Goal: Information Seeking & Learning: Check status

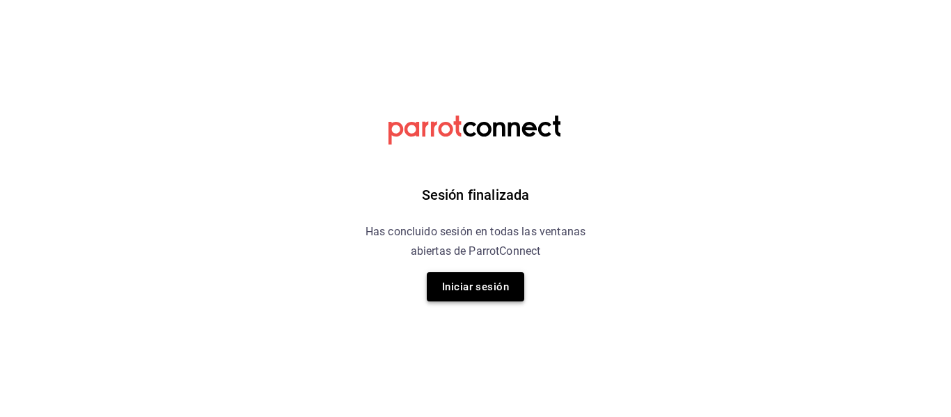
click at [470, 293] on button "Iniciar sesión" at bounding box center [475, 286] width 97 height 29
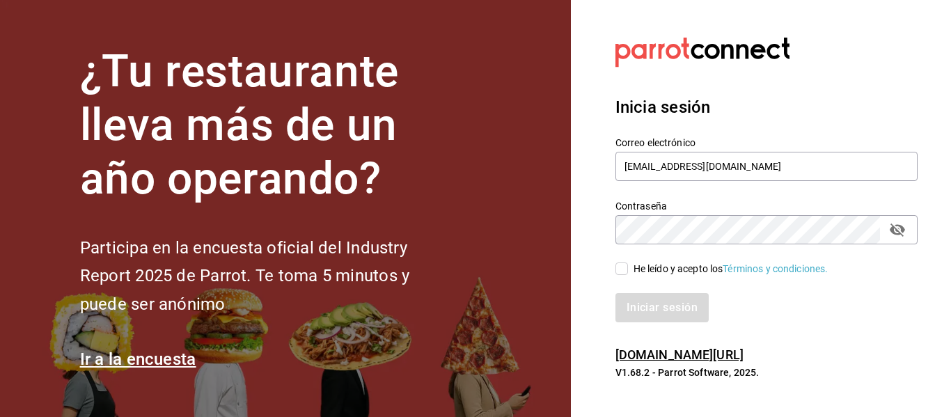
click at [702, 268] on div "He leído y acepto los Términos y condiciones." at bounding box center [730, 269] width 195 height 15
click at [628, 268] on input "He leído y acepto los Términos y condiciones." at bounding box center [621, 268] width 13 height 13
checkbox input "true"
click at [679, 310] on button "Iniciar sesión" at bounding box center [662, 307] width 95 height 29
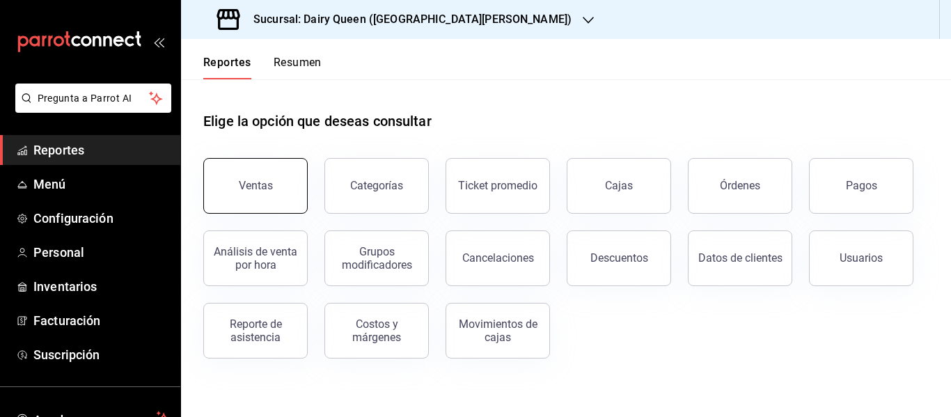
click at [263, 180] on div "Ventas" at bounding box center [256, 185] width 34 height 13
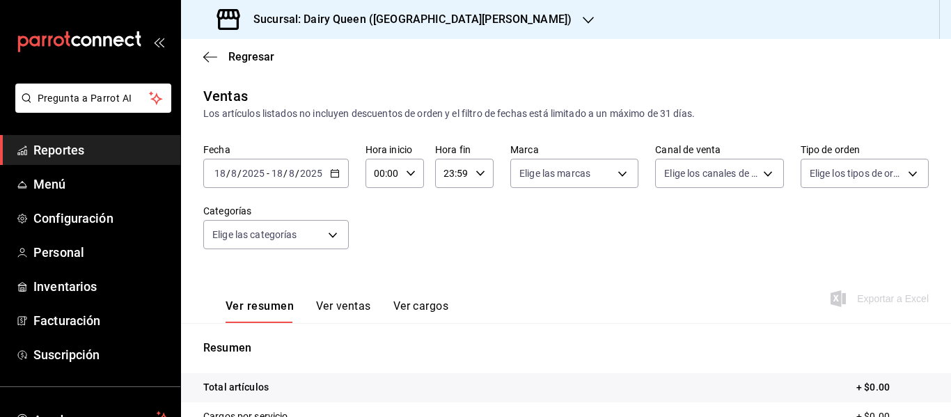
click at [398, 29] on div "Sucursal: Dairy Queen ([GEOGRAPHIC_DATA][PERSON_NAME])" at bounding box center [395, 19] width 407 height 39
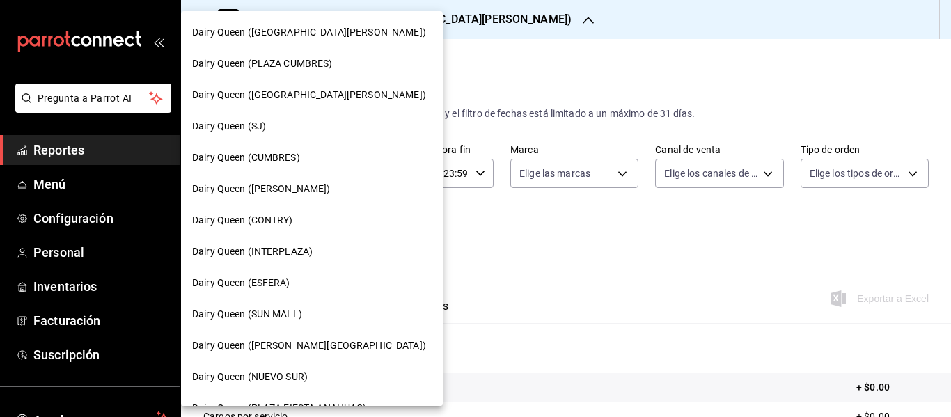
click at [530, 116] on div at bounding box center [475, 208] width 951 height 417
click at [457, 46] on div at bounding box center [475, 208] width 951 height 417
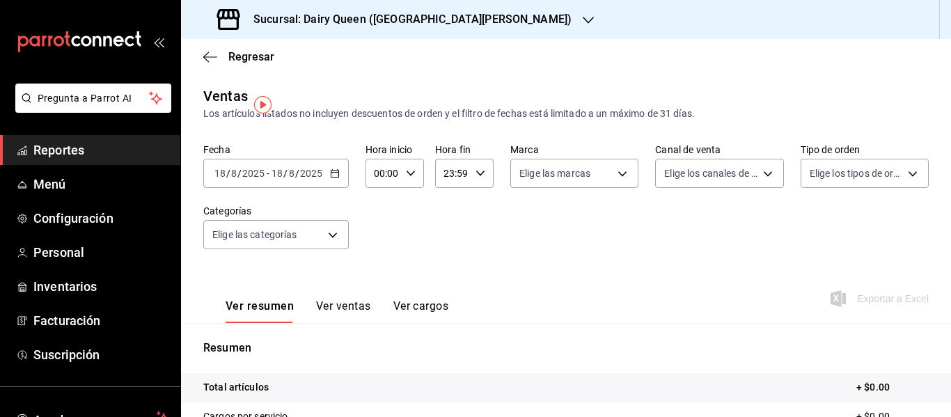
click at [78, 145] on div at bounding box center [475, 208] width 951 height 417
click at [255, 58] on span "Regresar" at bounding box center [251, 56] width 46 height 13
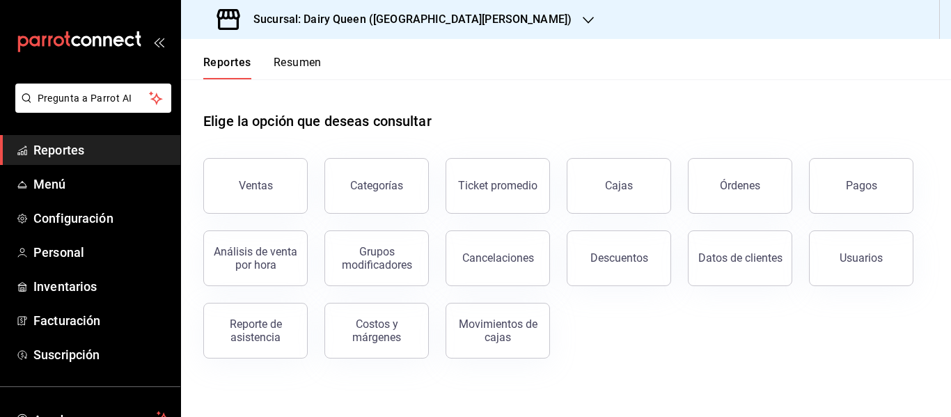
click at [72, 141] on span "Reportes" at bounding box center [101, 150] width 136 height 19
click at [68, 152] on span "Reportes" at bounding box center [101, 150] width 136 height 19
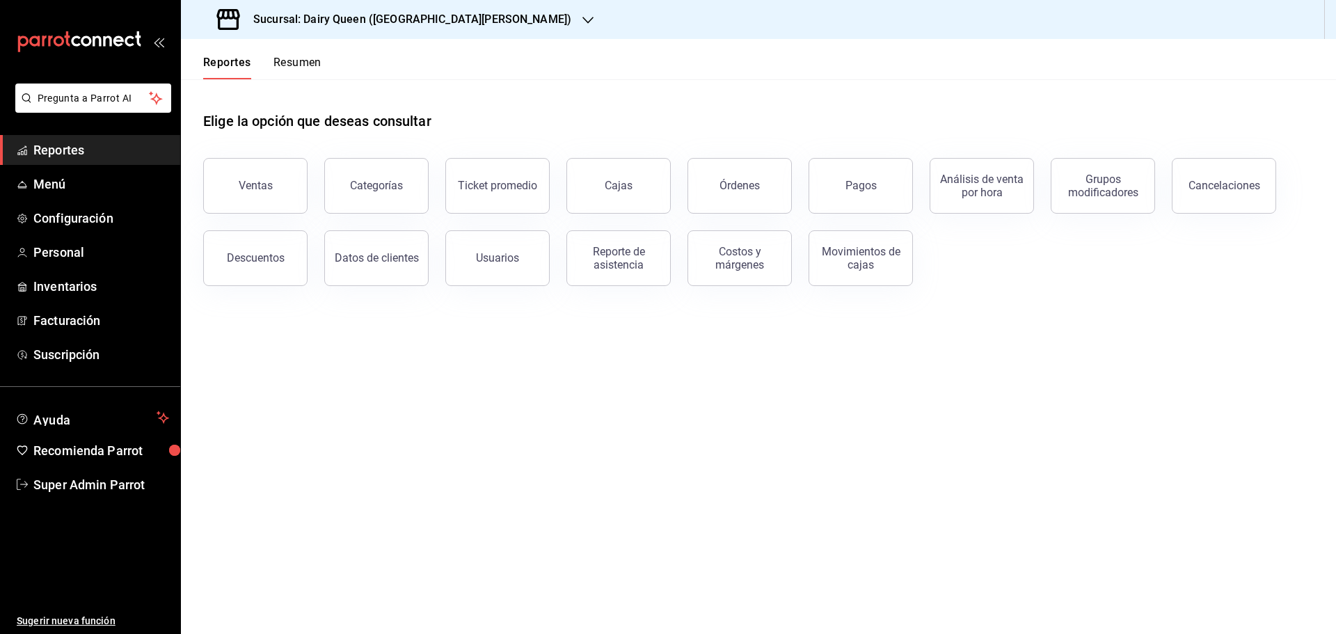
click at [79, 156] on span "Reportes" at bounding box center [101, 150] width 136 height 19
click at [307, 68] on button "Resumen" at bounding box center [298, 68] width 48 height 24
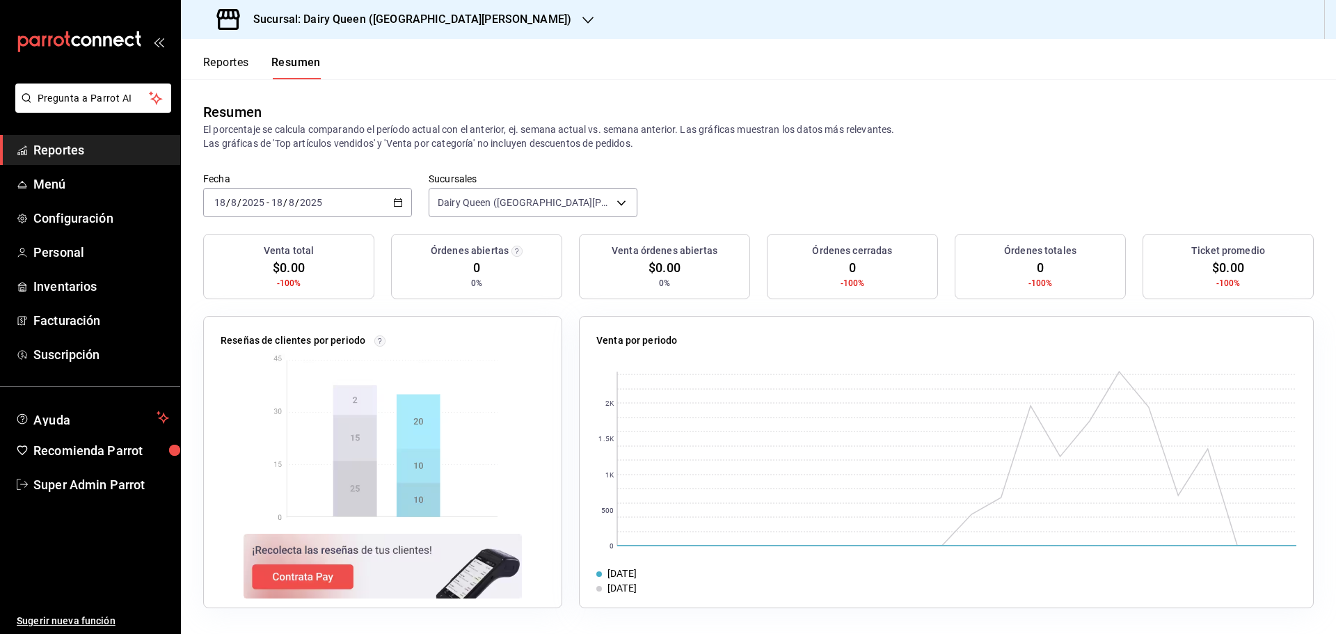
click at [225, 56] on button "Reportes" at bounding box center [226, 68] width 46 height 24
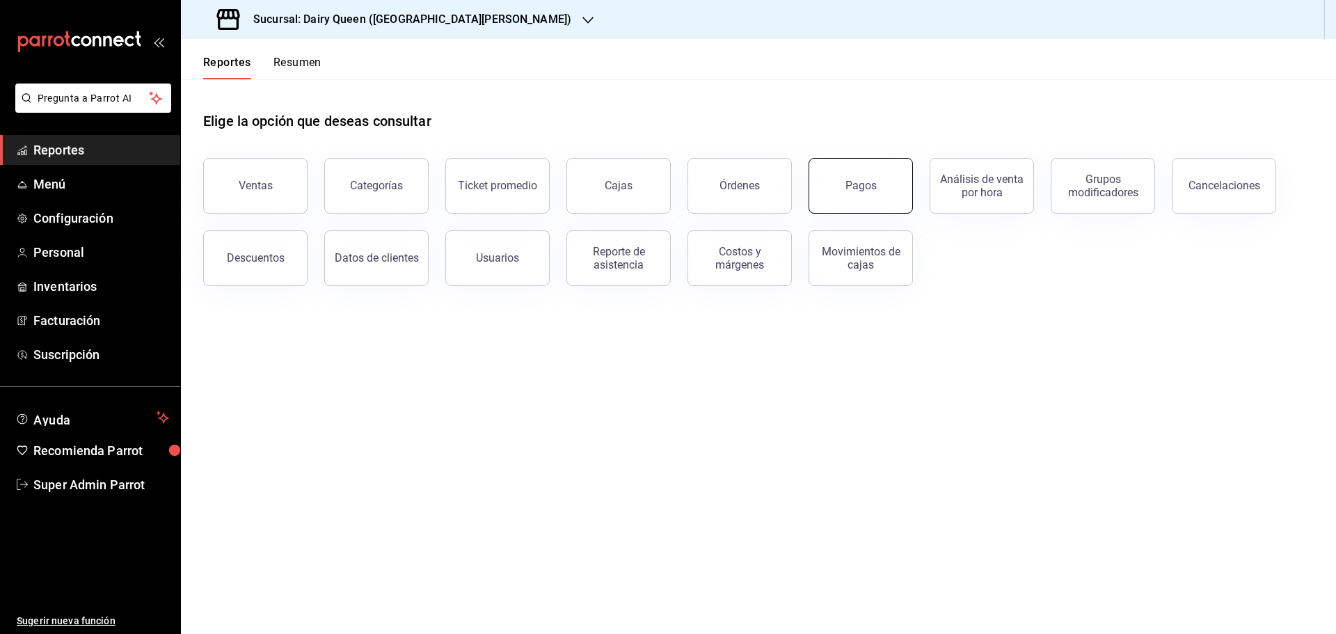
click at [867, 203] on button "Pagos" at bounding box center [861, 186] width 104 height 56
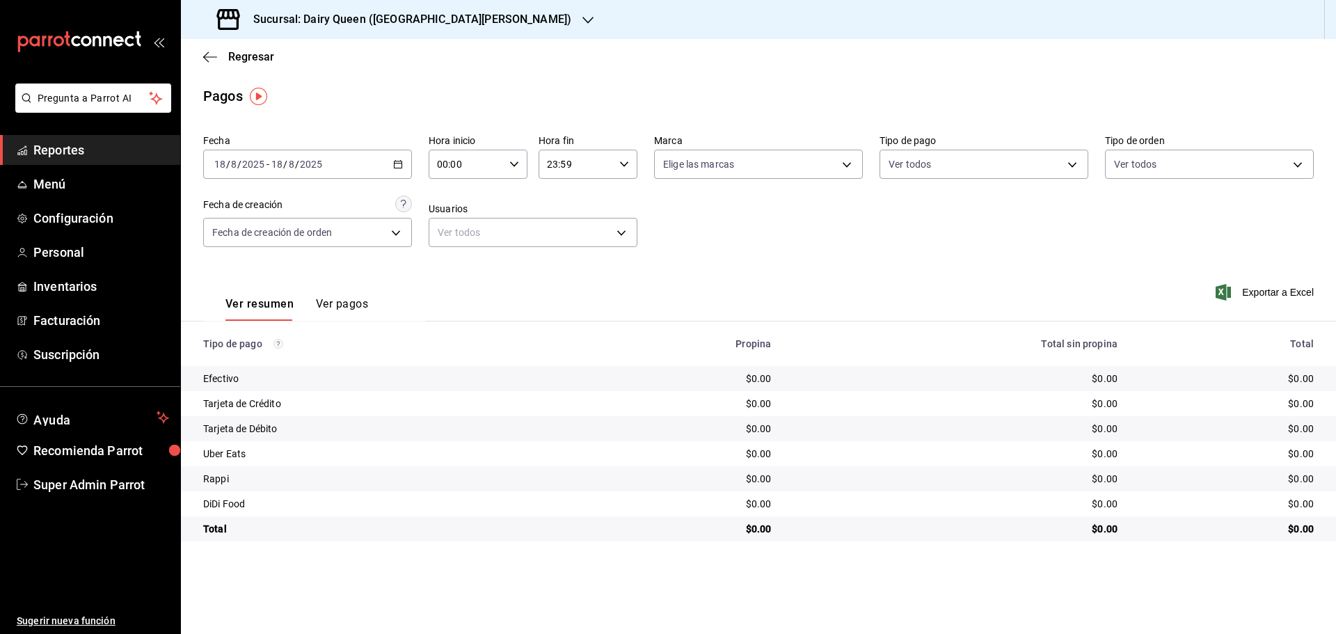
click at [483, 24] on h3 "Sucursal: Dairy Queen ([GEOGRAPHIC_DATA][PERSON_NAME])" at bounding box center [406, 19] width 329 height 17
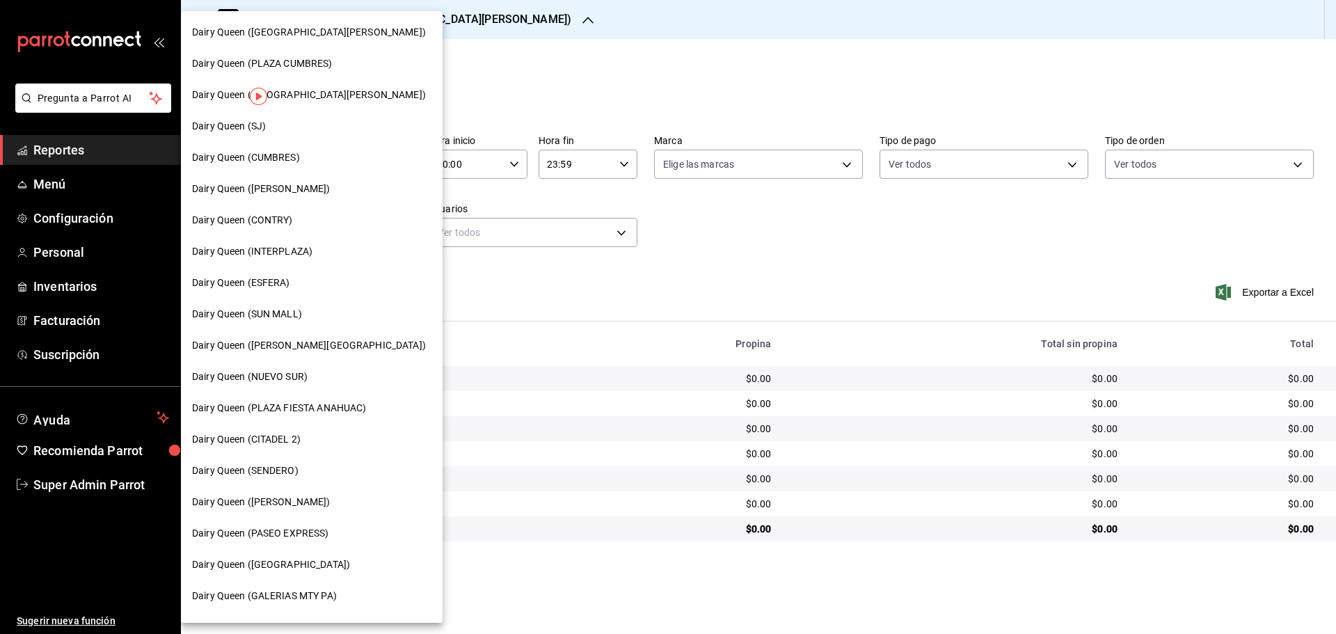
click at [308, 219] on div "Dairy Queen (CONTRY)" at bounding box center [311, 220] width 239 height 15
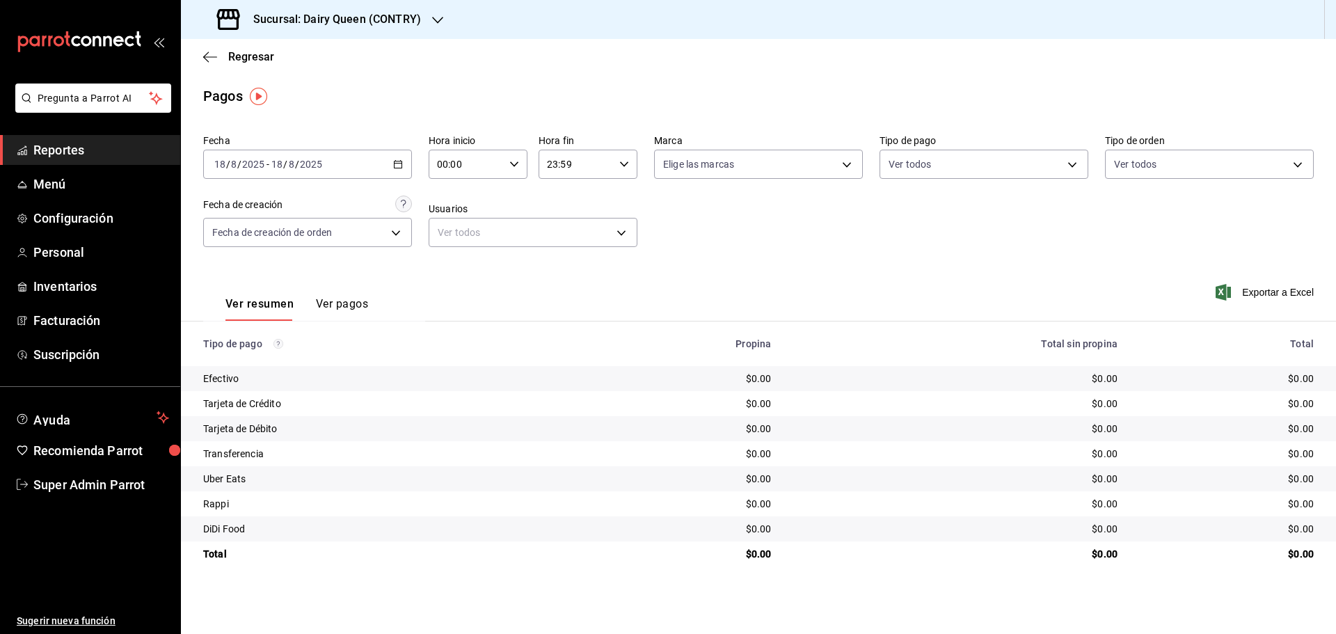
click at [397, 171] on div "[DATE] [DATE] - [DATE] [DATE]" at bounding box center [307, 164] width 209 height 29
click at [264, 358] on span "Rango de fechas" at bounding box center [269, 363] width 108 height 15
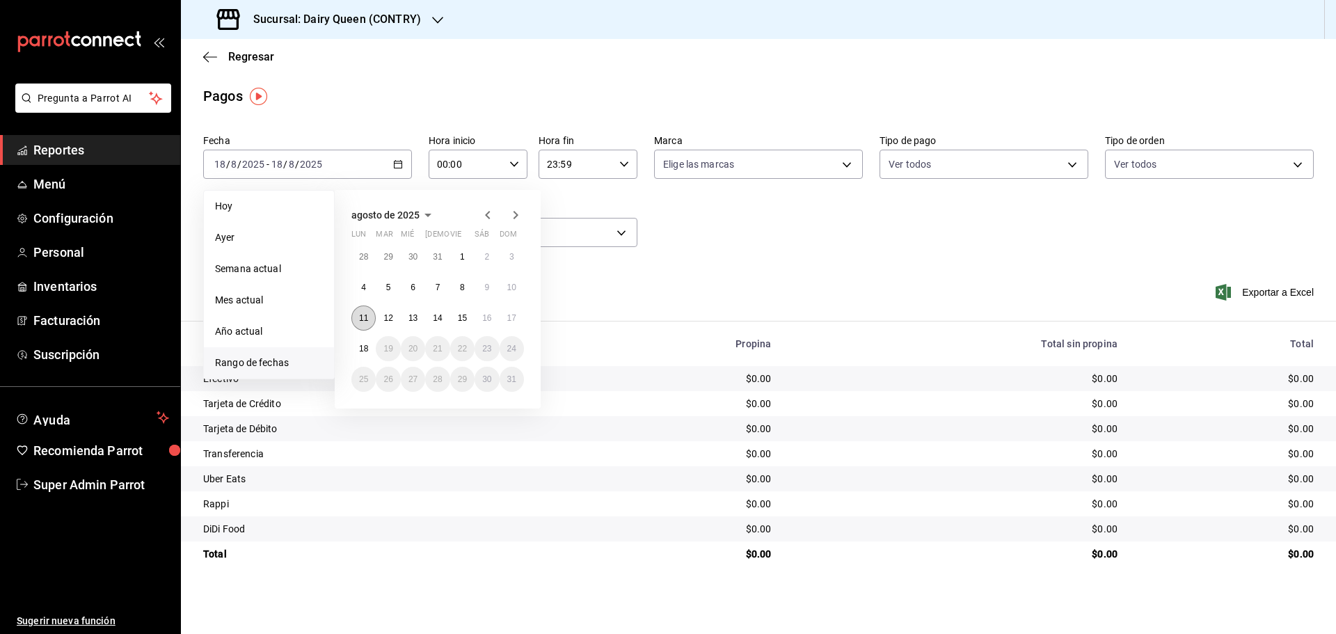
click at [362, 318] on abbr "11" at bounding box center [363, 318] width 9 height 10
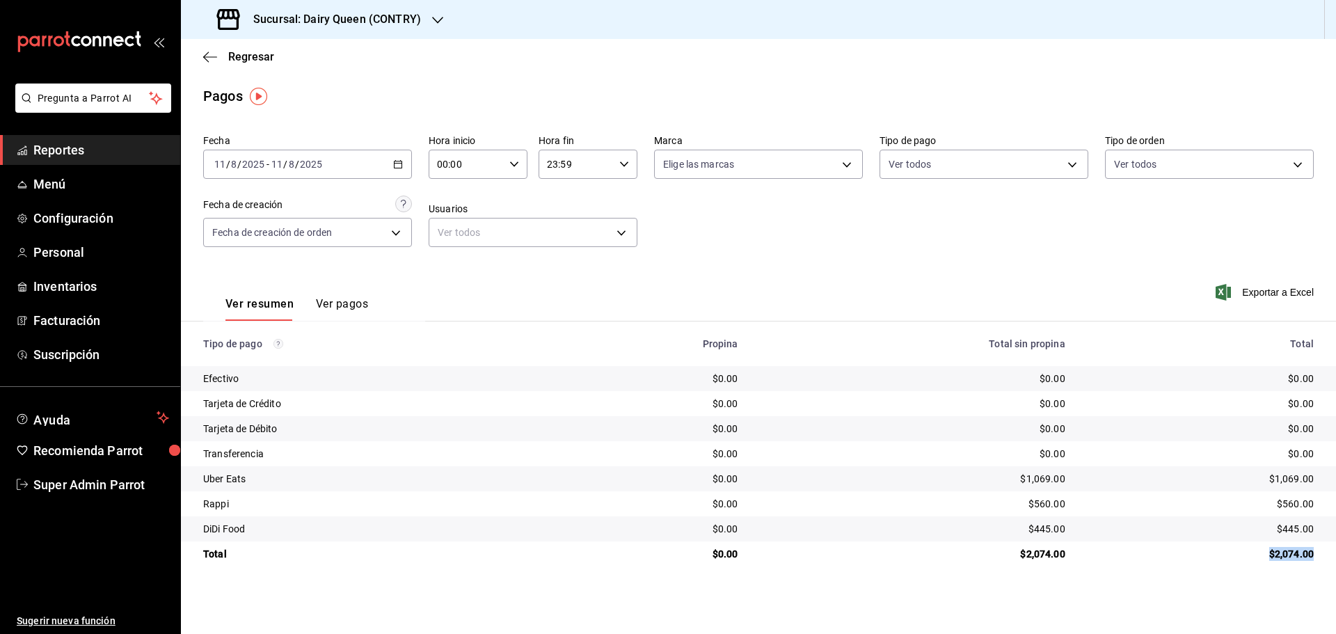
drag, startPoint x: 1237, startPoint y: 550, endPoint x: 1319, endPoint y: 555, distance: 82.2
click at [950, 416] on td "$2,074.00" at bounding box center [1207, 553] width 260 height 25
drag, startPoint x: 257, startPoint y: 478, endPoint x: 195, endPoint y: 476, distance: 62.0
click at [195, 416] on td "Uber Eats" at bounding box center [369, 478] width 377 height 25
drag, startPoint x: 221, startPoint y: 507, endPoint x: 199, endPoint y: 507, distance: 21.6
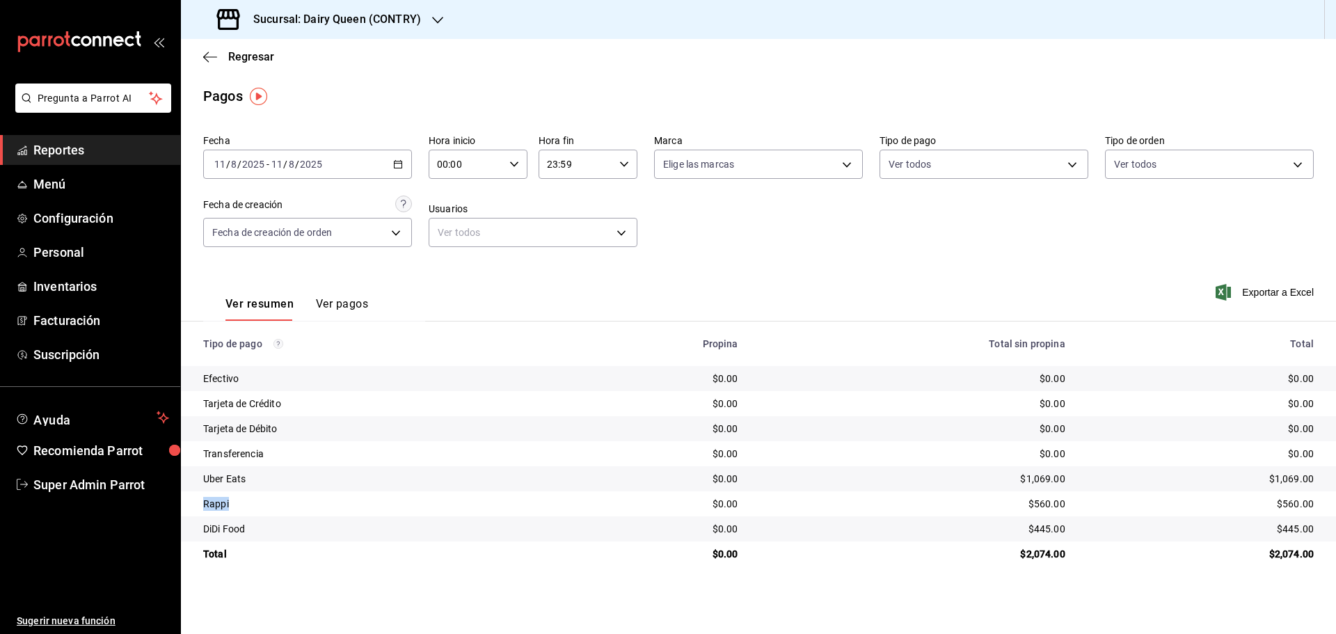
click at [199, 416] on td "Rappi" at bounding box center [369, 503] width 377 height 25
drag, startPoint x: 267, startPoint y: 531, endPoint x: 196, endPoint y: 534, distance: 71.1
click at [196, 416] on td "DiDi Food" at bounding box center [369, 528] width 377 height 25
drag, startPoint x: 1243, startPoint y: 485, endPoint x: 949, endPoint y: 387, distance: 309.6
click at [950, 416] on td "$1,069.00" at bounding box center [1207, 478] width 260 height 25
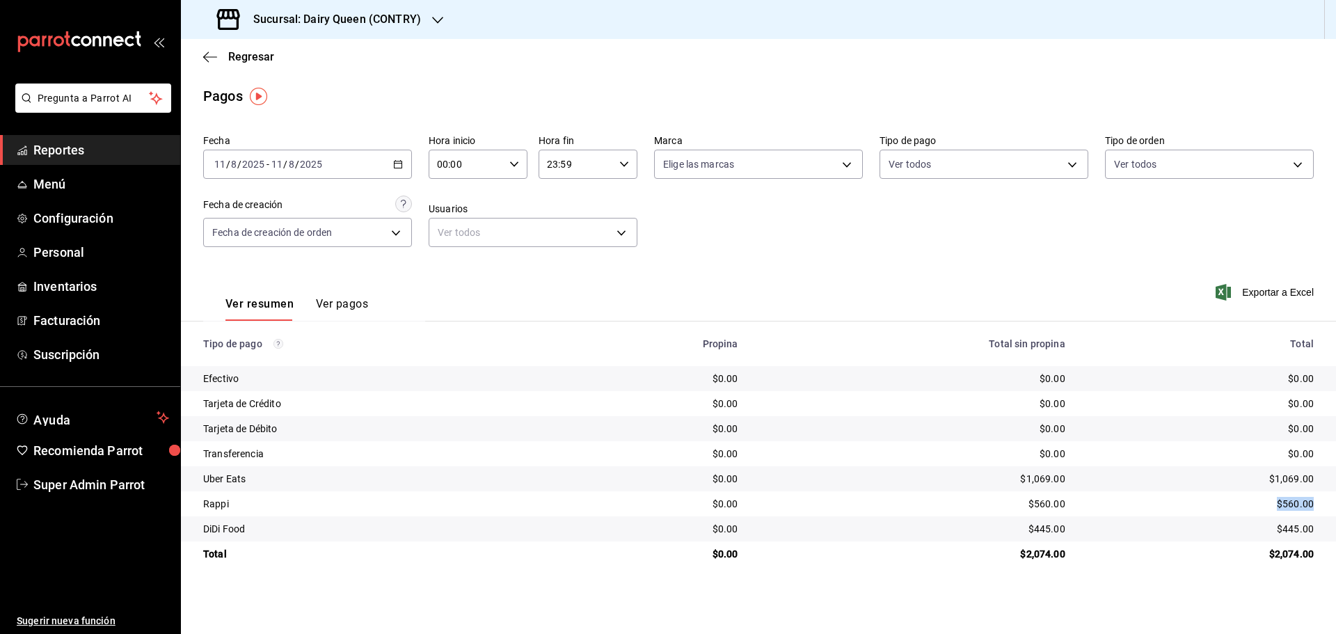
drag, startPoint x: 1265, startPoint y: 512, endPoint x: 1313, endPoint y: 506, distance: 48.3
click at [950, 416] on div "$560.00" at bounding box center [1201, 504] width 226 height 14
drag, startPoint x: 1243, startPoint y: 535, endPoint x: 1324, endPoint y: 534, distance: 81.4
click at [950, 416] on td "$445.00" at bounding box center [1207, 528] width 260 height 25
click at [362, 19] on h3 "Sucursal: Dairy Queen (CONTRY)" at bounding box center [331, 19] width 179 height 17
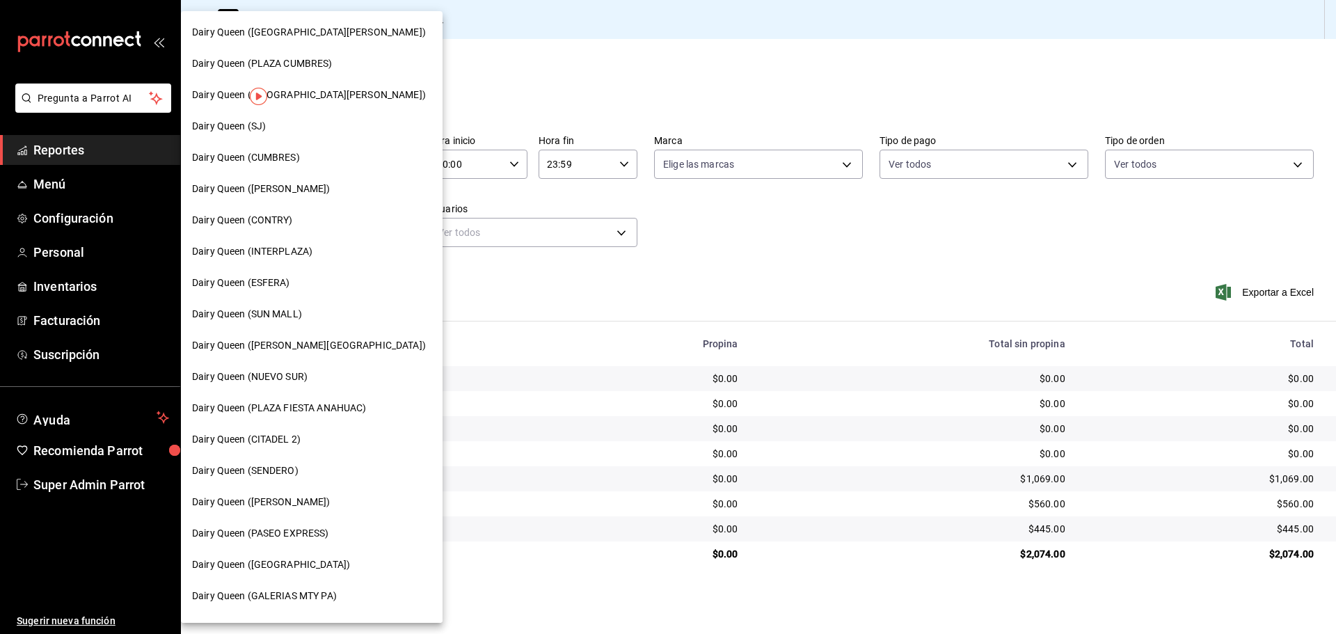
click at [297, 416] on span "Dairy Queen (SENDERO)" at bounding box center [245, 470] width 106 height 15
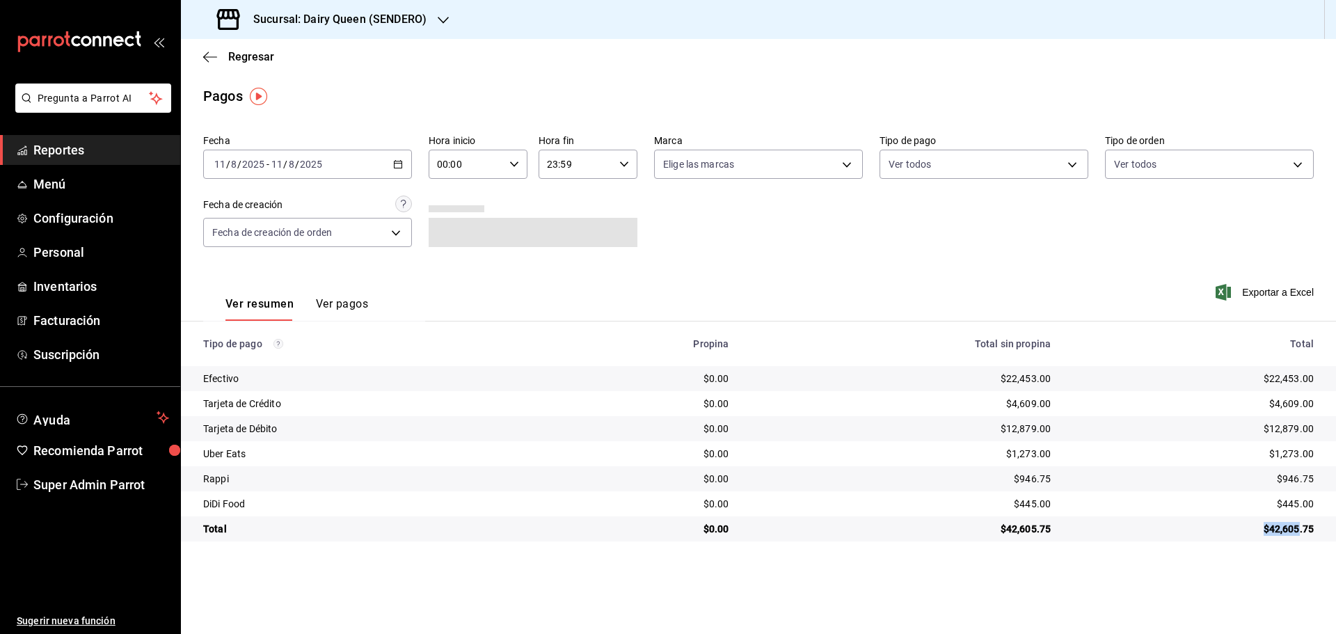
drag, startPoint x: 1262, startPoint y: 528, endPoint x: 1251, endPoint y: 539, distance: 15.8
click at [950, 416] on td "$42,605.75" at bounding box center [1199, 528] width 274 height 25
click at [566, 416] on main "Regresar Pagos Fecha [DATE] [DATE] - [DATE] [DATE] Hora inicio 00:00 Hora inici…" at bounding box center [758, 336] width 1155 height 595
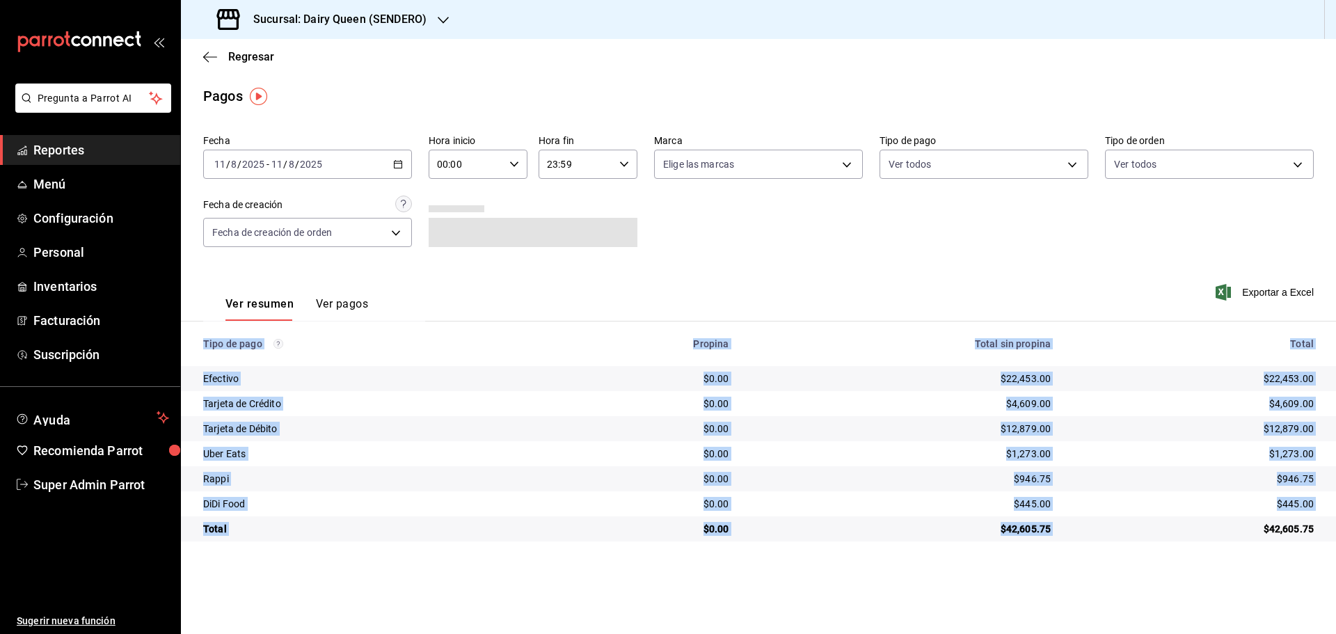
drag, startPoint x: 1228, startPoint y: 523, endPoint x: 1244, endPoint y: 482, distance: 44.7
click at [950, 416] on html "Pregunta a Parrot AI Reportes Menú Configuración Personal Inventarios Facturaci…" at bounding box center [668, 317] width 1336 height 634
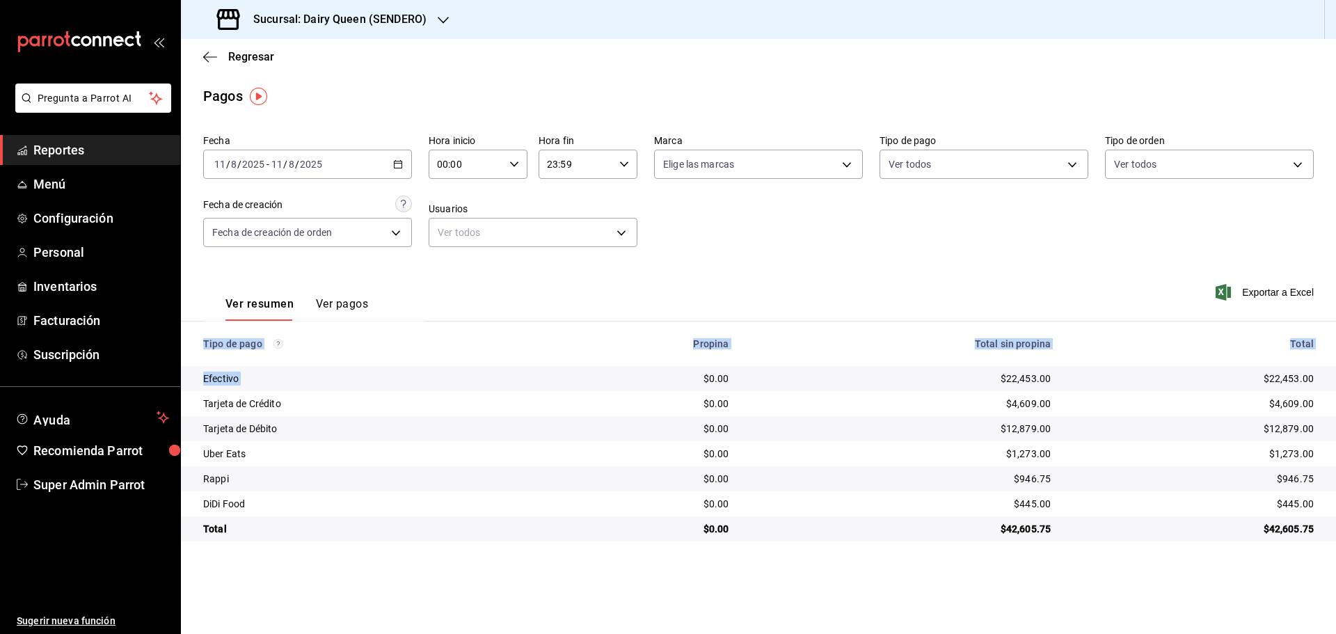
drag, startPoint x: 702, startPoint y: 380, endPoint x: 750, endPoint y: 516, distance: 144.0
click at [747, 416] on main "Regresar Pagos Fecha [DATE] [DATE] - [DATE] [DATE] Hora inicio 00:00 Hora inici…" at bounding box center [758, 336] width 1155 height 595
click at [751, 416] on td "$445.00" at bounding box center [901, 503] width 322 height 25
drag, startPoint x: 1251, startPoint y: 530, endPoint x: 1324, endPoint y: 536, distance: 74.0
click at [950, 416] on td "$42,605.75" at bounding box center [1199, 528] width 274 height 25
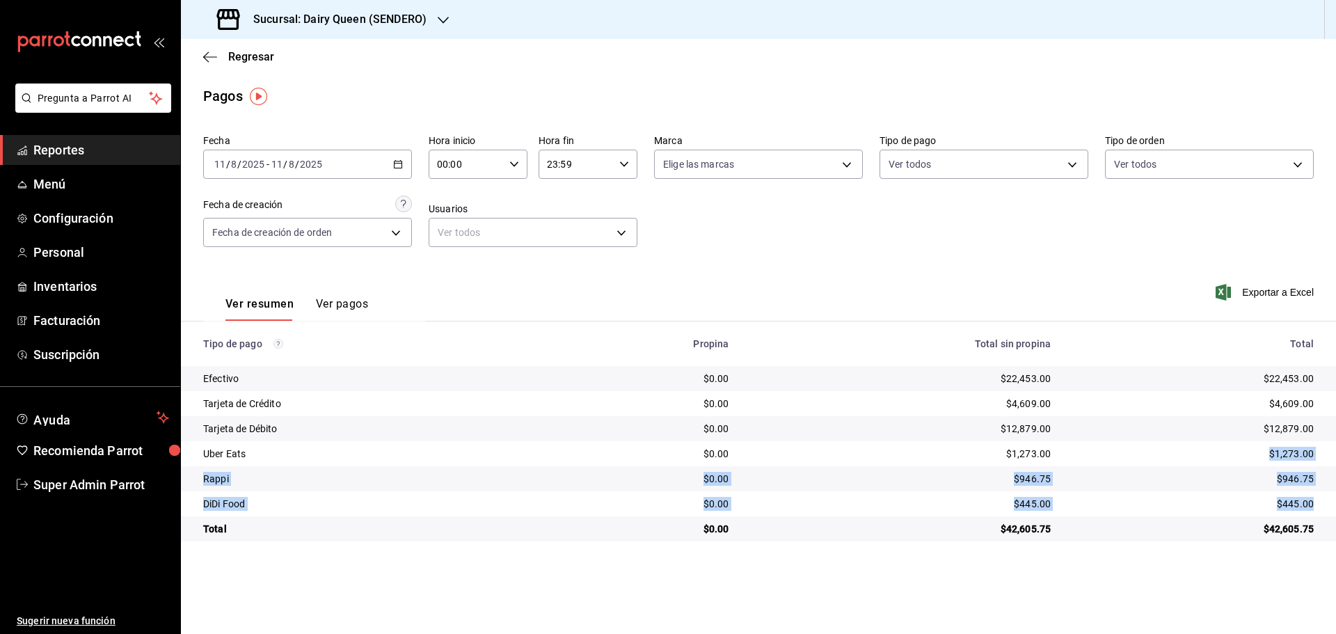
drag, startPoint x: 1267, startPoint y: 445, endPoint x: 532, endPoint y: 461, distance: 735.8
click at [950, 416] on tbody "Efectivo $0.00 $22,453.00 $22,453.00 Tarjeta de Crédito $0.00 $4,609.00 $4,609.…" at bounding box center [758, 453] width 1155 height 175
click at [271, 416] on div "DiDi Food" at bounding box center [371, 504] width 337 height 14
click at [268, 53] on span "Regresar" at bounding box center [251, 56] width 46 height 13
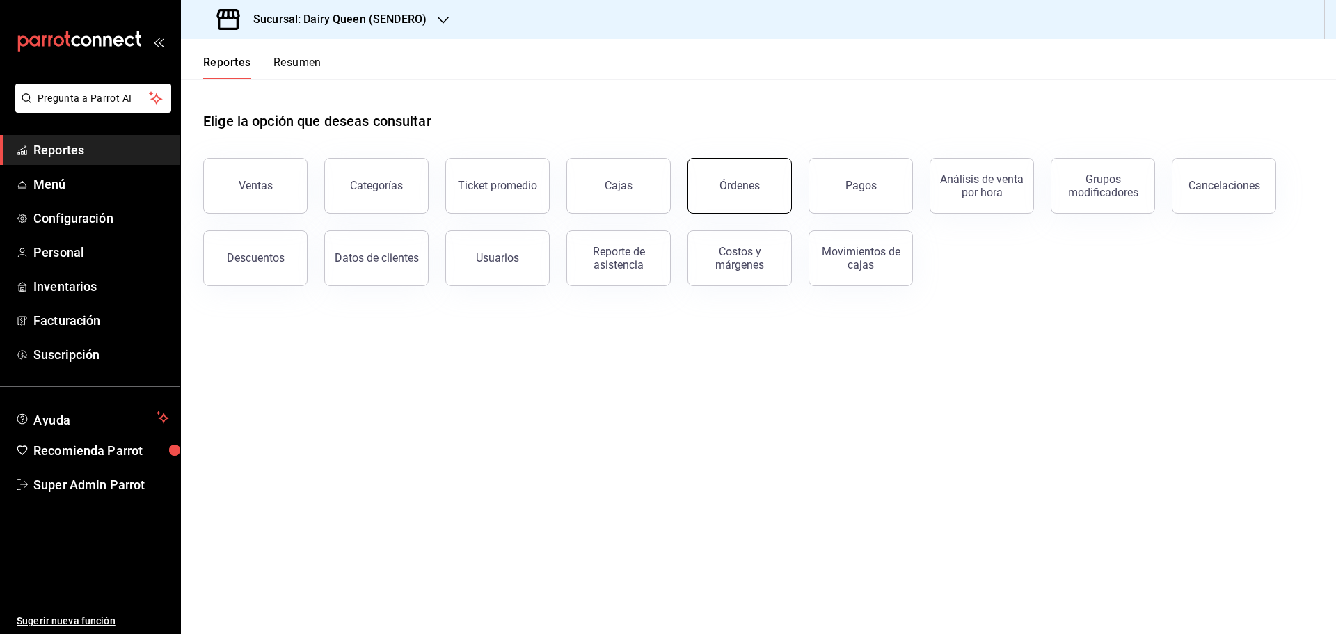
click at [782, 191] on button "Órdenes" at bounding box center [740, 186] width 104 height 56
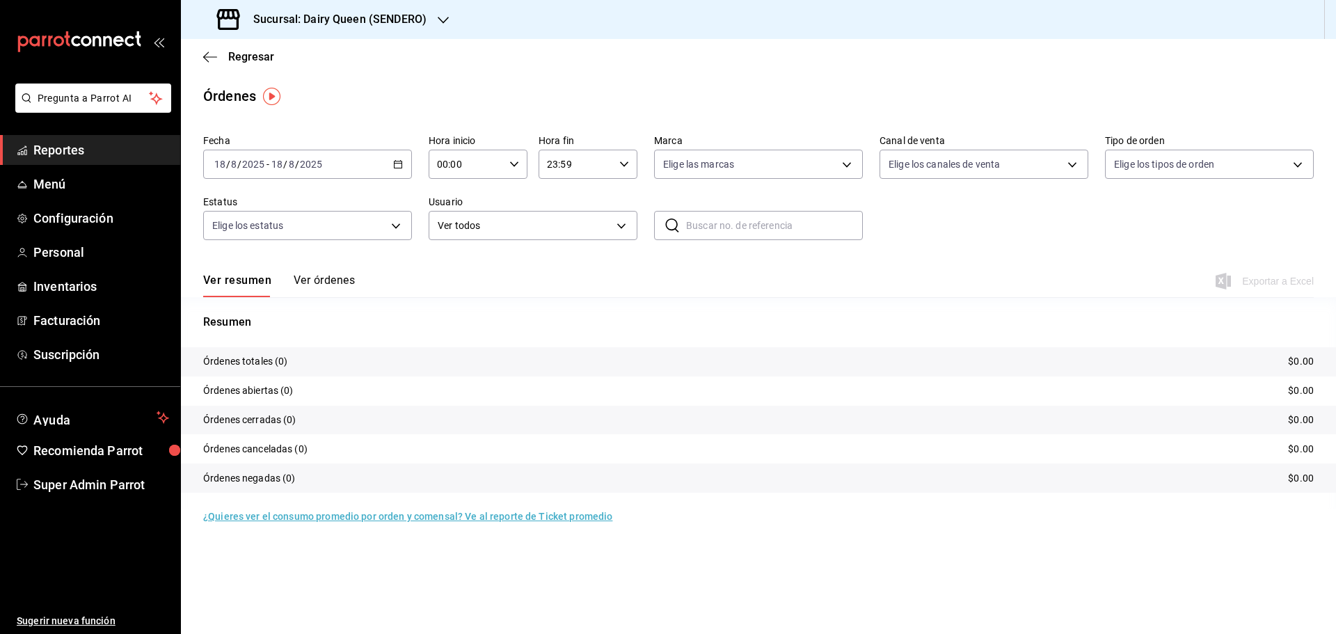
click at [315, 280] on button "Ver órdenes" at bounding box center [324, 286] width 61 height 24
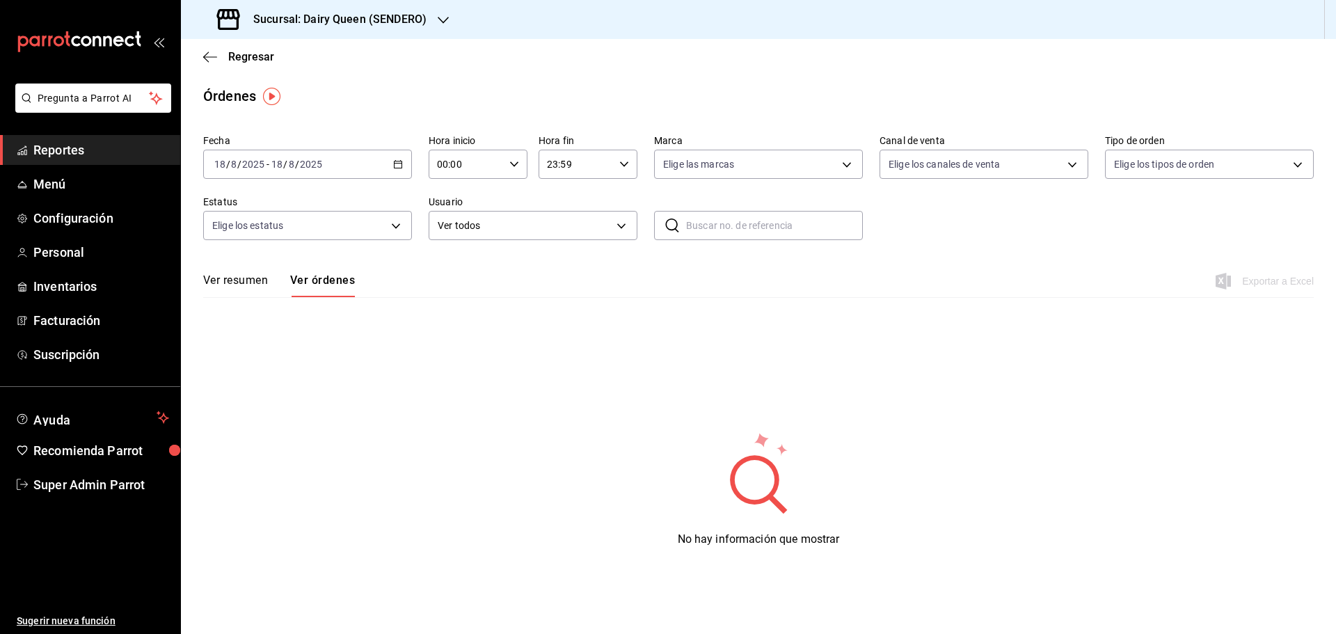
click at [400, 162] on icon "button" at bounding box center [398, 164] width 10 height 10
click at [295, 238] on span "Ayer" at bounding box center [269, 237] width 108 height 15
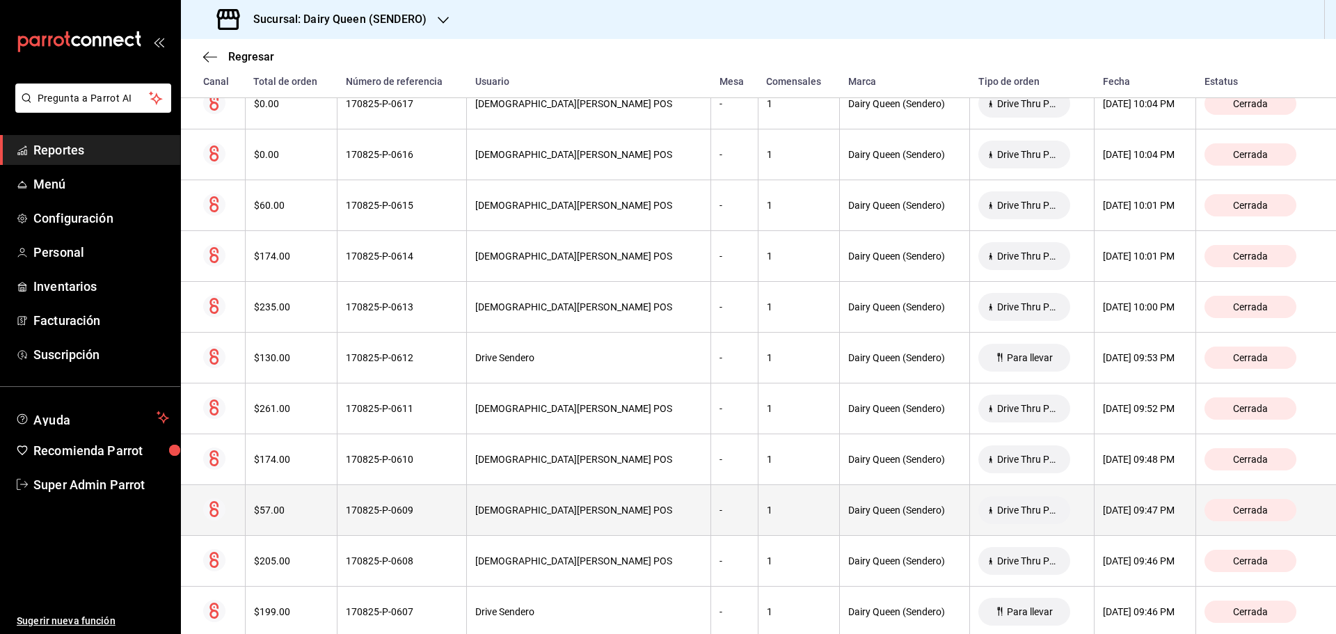
scroll to position [1139, 0]
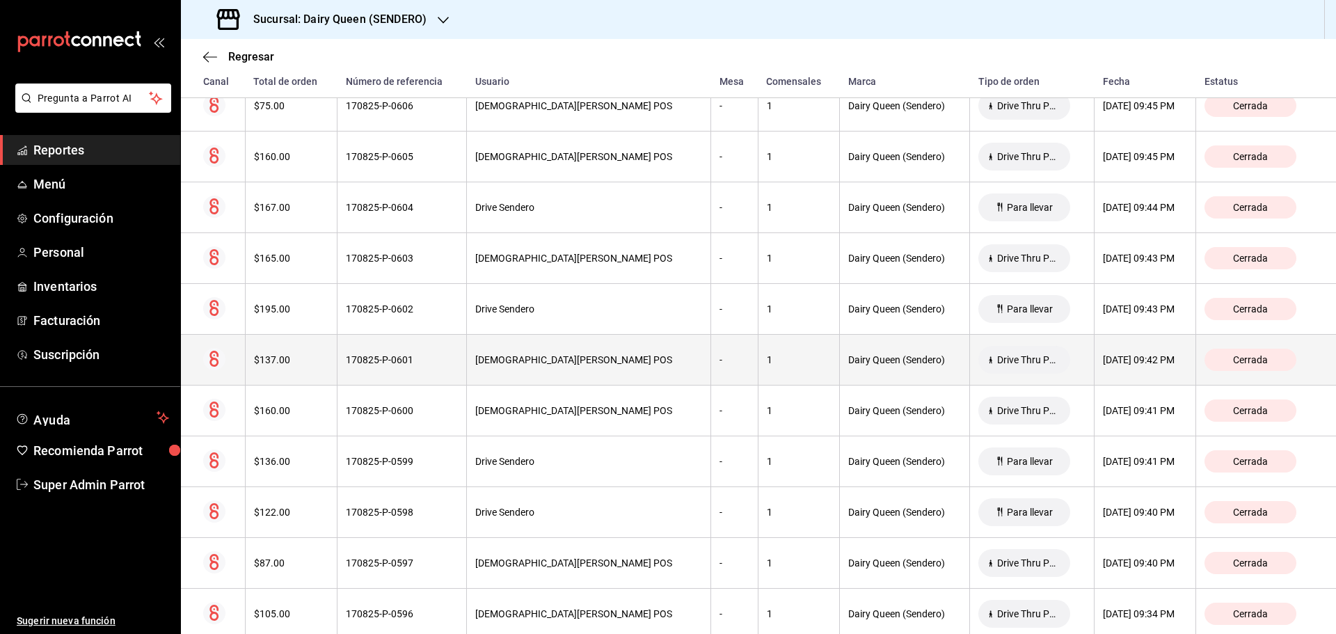
click at [950, 374] on th "[DATE] 09:42 PM" at bounding box center [1146, 360] width 102 height 51
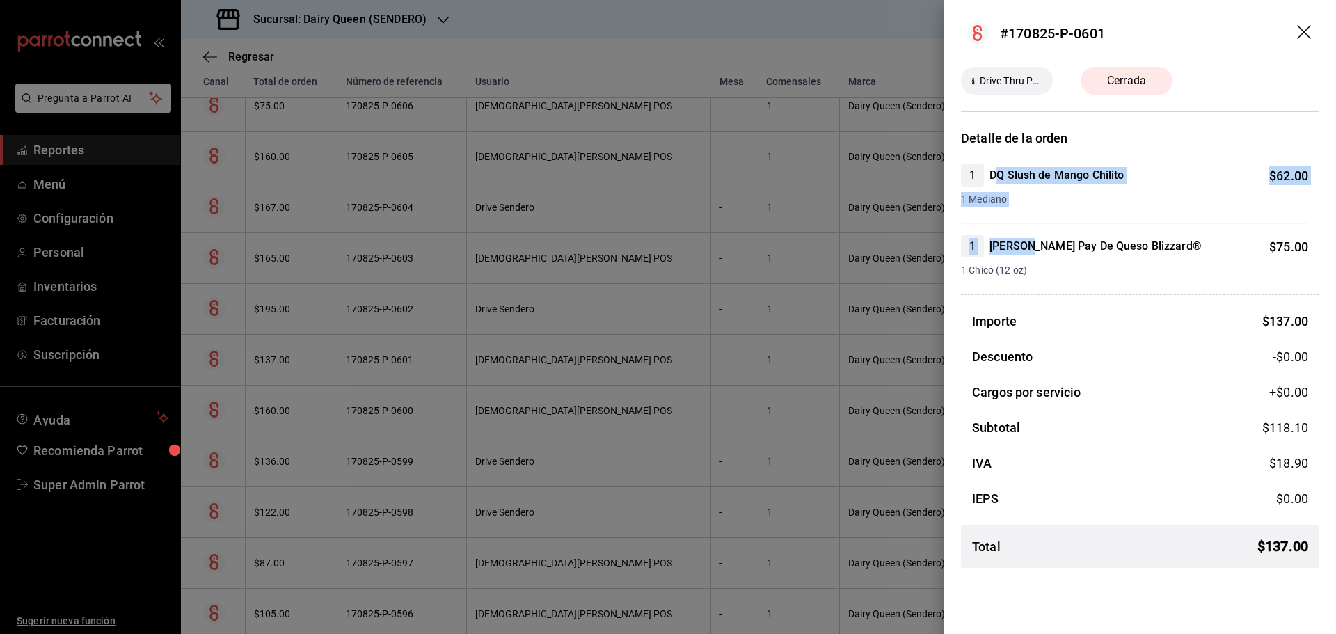
drag, startPoint x: 996, startPoint y: 171, endPoint x: 1034, endPoint y: 250, distance: 88.1
click at [950, 250] on div "1 DQ Slush de Mango Chilito $ 62.00 1 Mediano 1 [PERSON_NAME] Pay De Queso Bliz…" at bounding box center [1140, 220] width 358 height 113
click at [950, 182] on h4 "DQ Slush de Mango Chilito" at bounding box center [1057, 175] width 134 height 17
drag, startPoint x: 1260, startPoint y: 550, endPoint x: 1331, endPoint y: 556, distance: 71.2
click at [950, 416] on div "Detalle de la orden 1 DQ Slush de Mango Chilito $ 62.00 1 Mediano 1 [PERSON_NAM…" at bounding box center [1140, 354] width 392 height 450
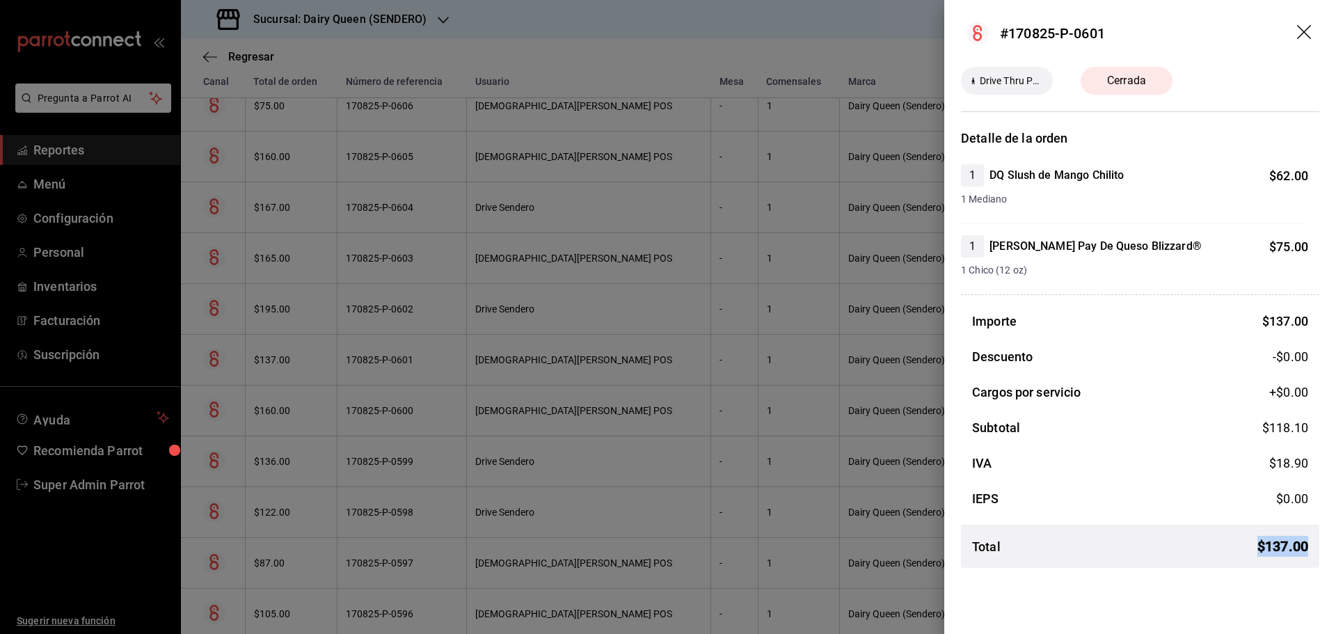
click at [950, 416] on div "Total $ 137.00" at bounding box center [1140, 546] width 358 height 43
click at [950, 35] on icon "drag" at bounding box center [1305, 33] width 17 height 17
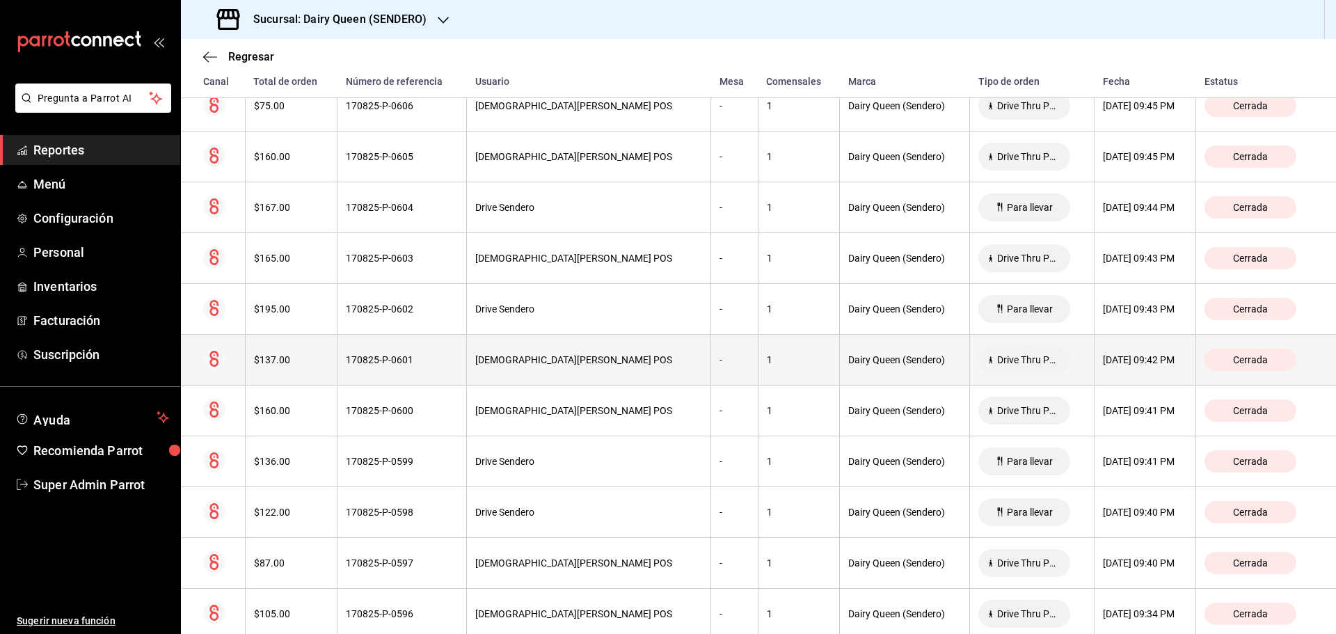
click at [305, 368] on th "$137.00" at bounding box center [291, 360] width 92 height 51
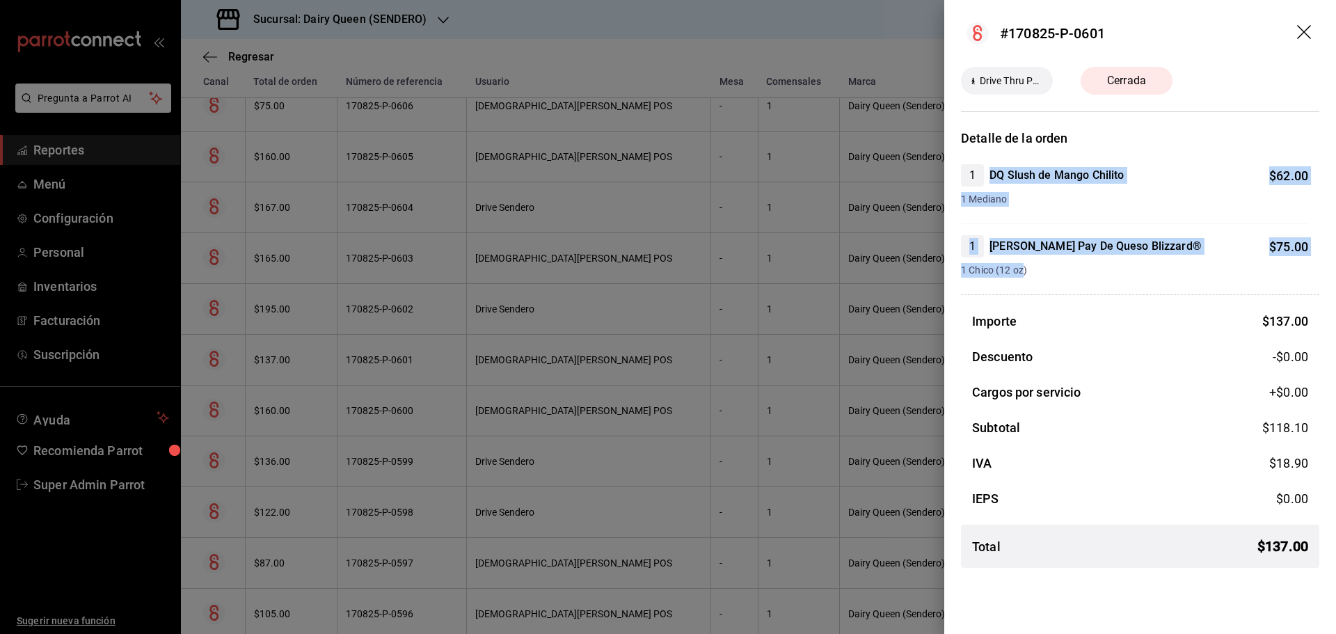
drag, startPoint x: 991, startPoint y: 176, endPoint x: 1023, endPoint y: 267, distance: 96.6
click at [950, 267] on div "1 DQ Slush de Mango Chilito $ 62.00 1 Mediano 1 [PERSON_NAME] Pay De Queso Bliz…" at bounding box center [1140, 220] width 358 height 113
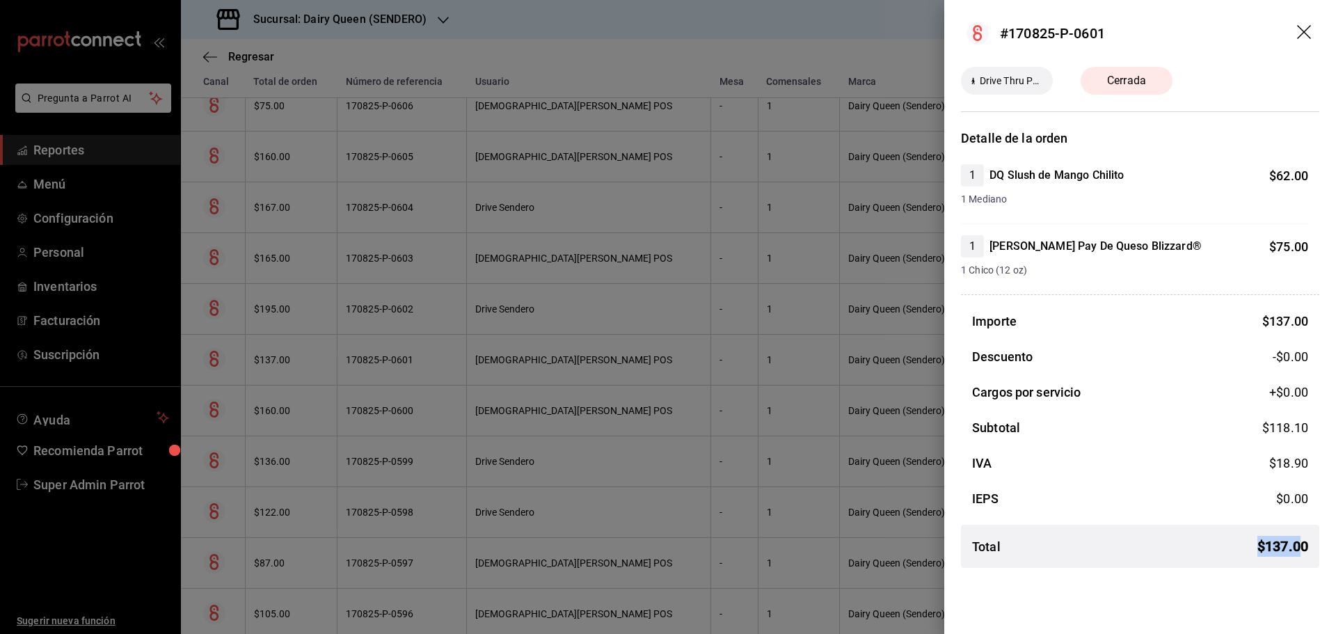
drag, startPoint x: 1242, startPoint y: 548, endPoint x: 1302, endPoint y: 552, distance: 60.0
click at [950, 416] on div "Total $ 137.00" at bounding box center [1140, 546] width 358 height 21
click at [950, 37] on icon "drag" at bounding box center [1305, 33] width 17 height 17
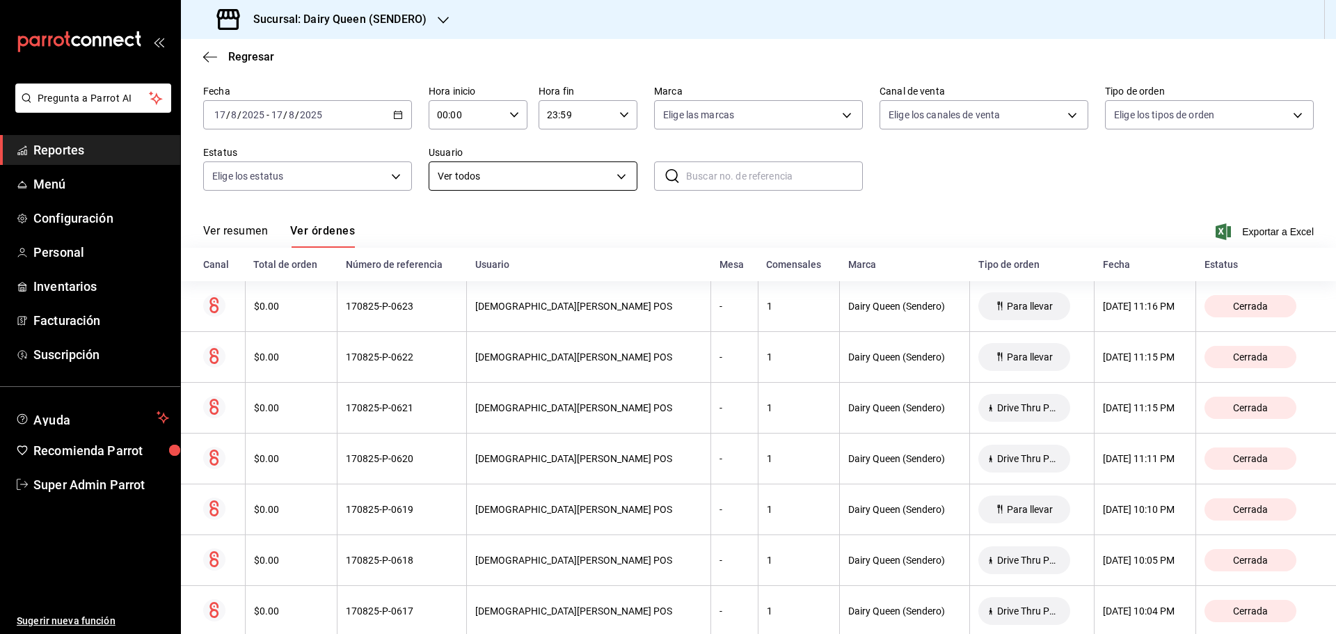
scroll to position [0, 0]
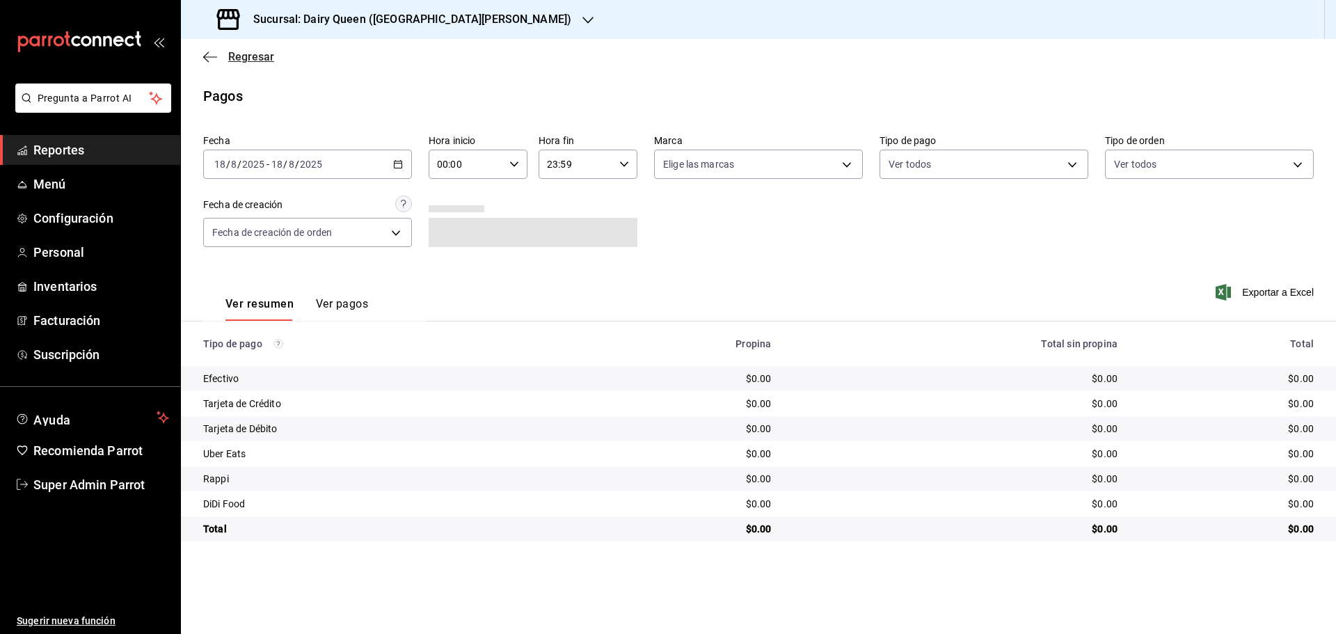
click at [263, 52] on span "Regresar" at bounding box center [251, 56] width 46 height 13
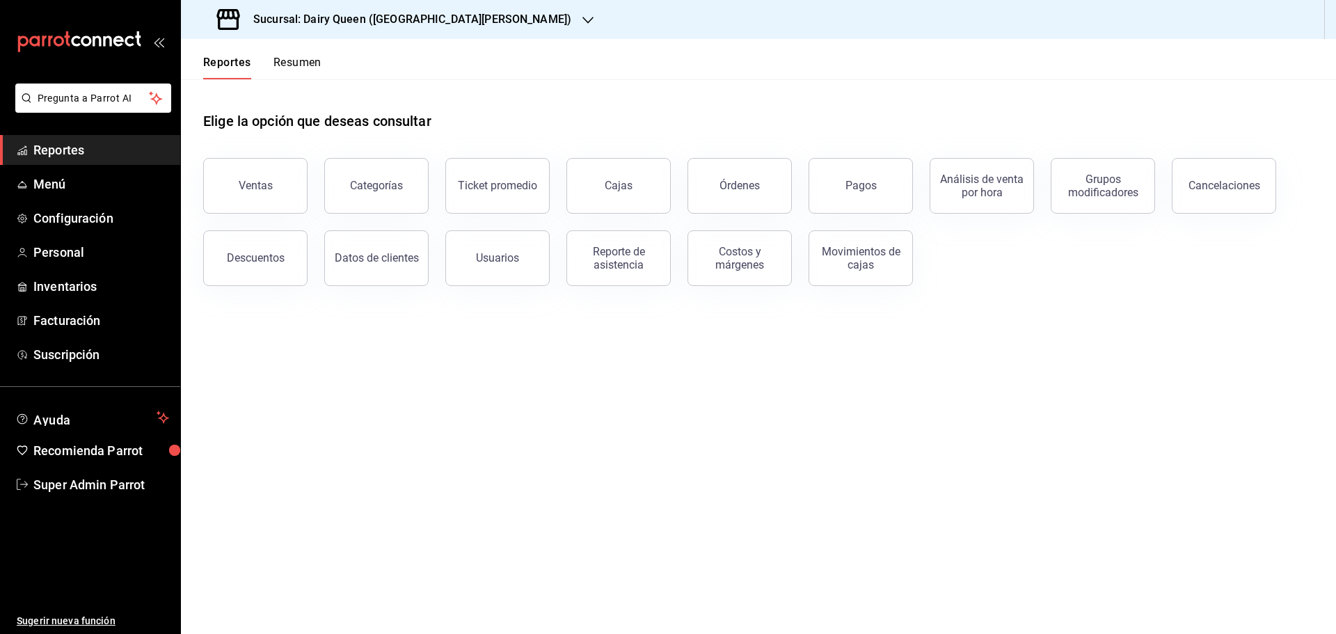
drag, startPoint x: 736, startPoint y: 189, endPoint x: 731, endPoint y: 198, distance: 10.6
click at [734, 196] on button "Órdenes" at bounding box center [740, 186] width 104 height 56
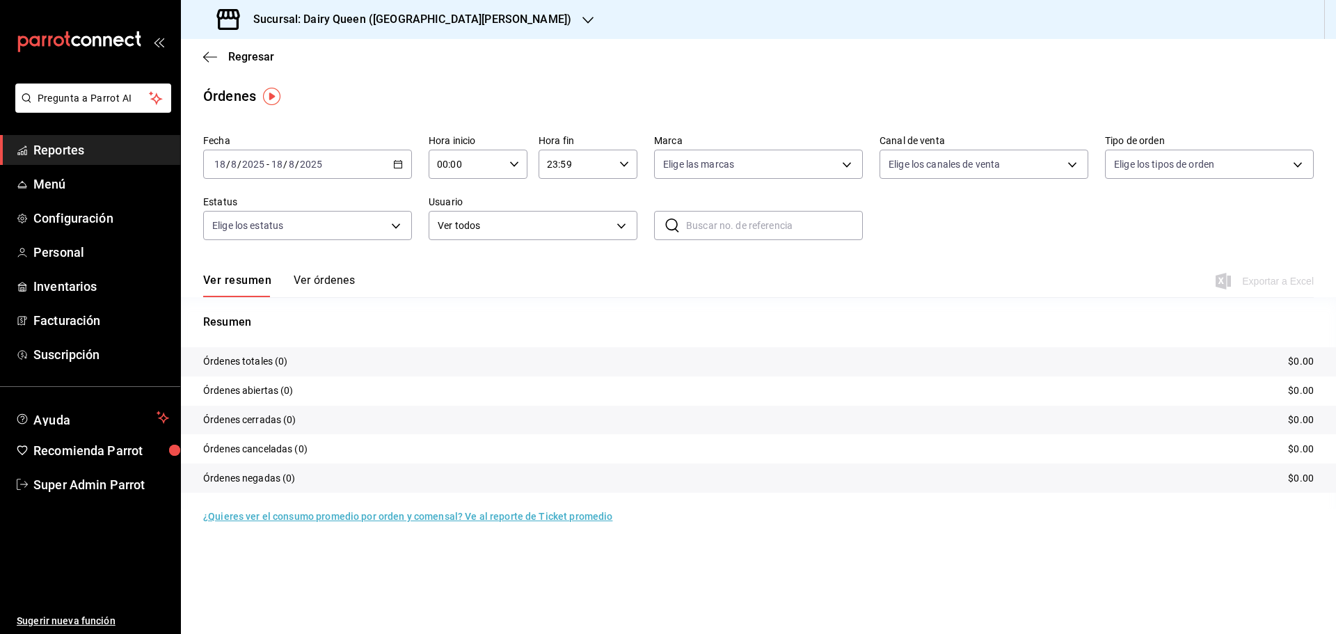
click at [406, 29] on div "Sucursal: Dairy Queen (GALERIAS VALLE ORIENTE)" at bounding box center [395, 19] width 407 height 39
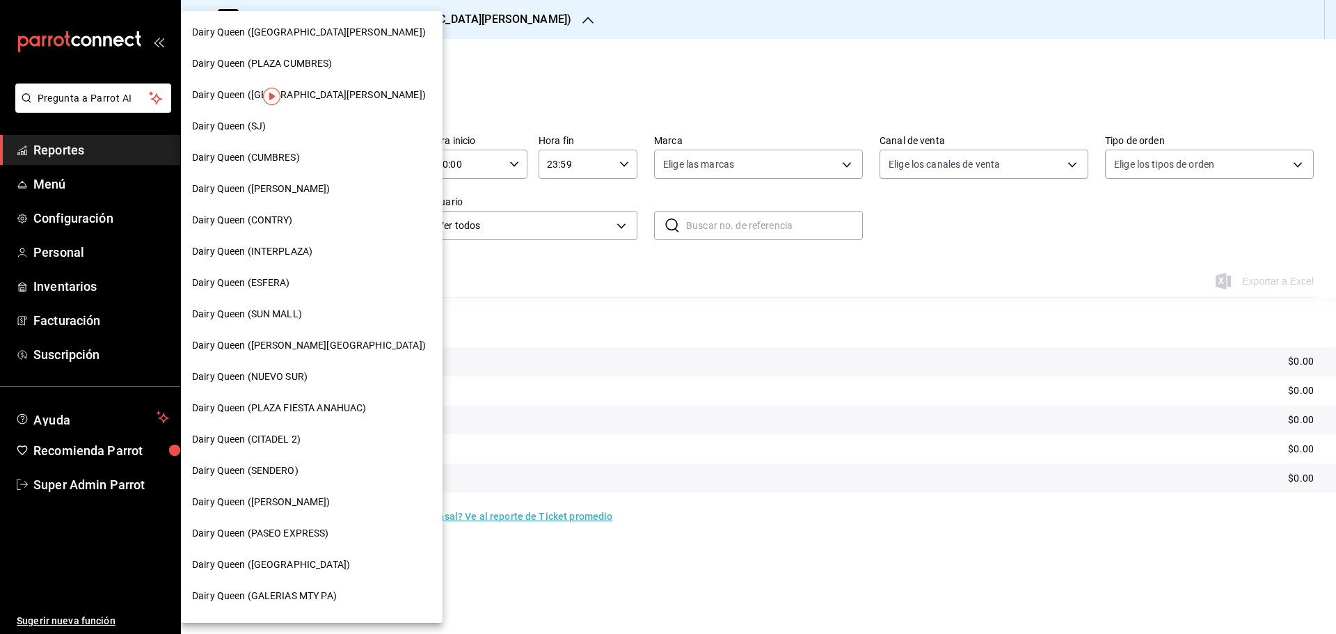
click at [333, 214] on div "Dairy Queen (CONTRY)" at bounding box center [311, 220] width 239 height 15
